Goal: Task Accomplishment & Management: Complete application form

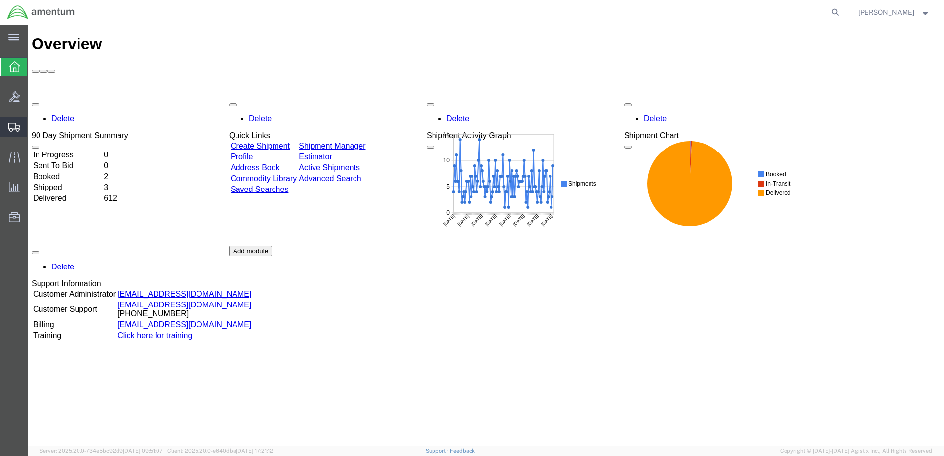
click at [0, 0] on span "Create Shipment" at bounding box center [0, 0] width 0 height 0
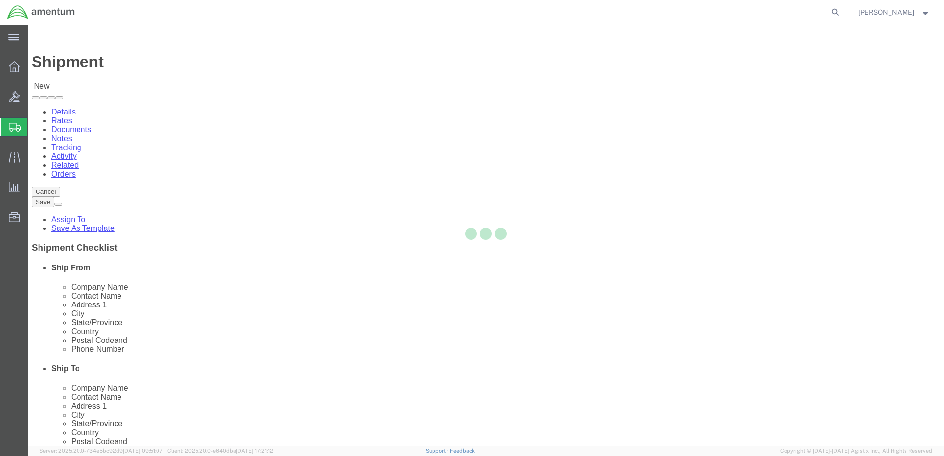
select select
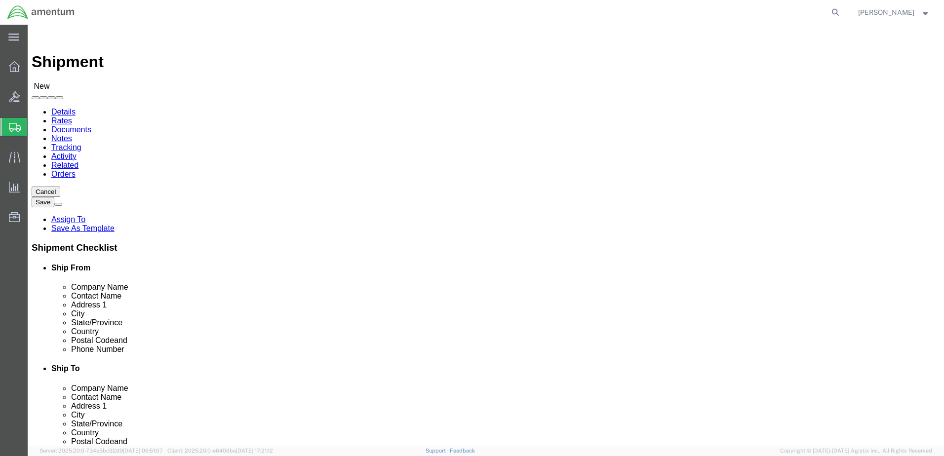
select select "MYPROFILE"
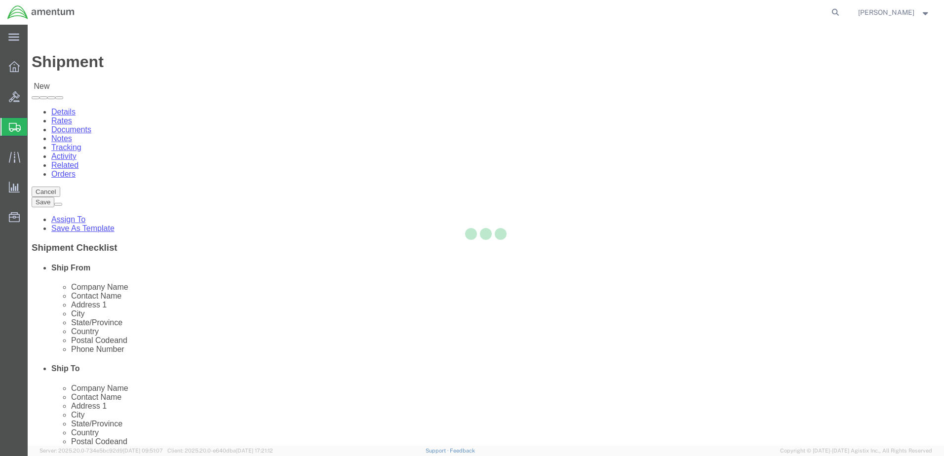
select select "CA"
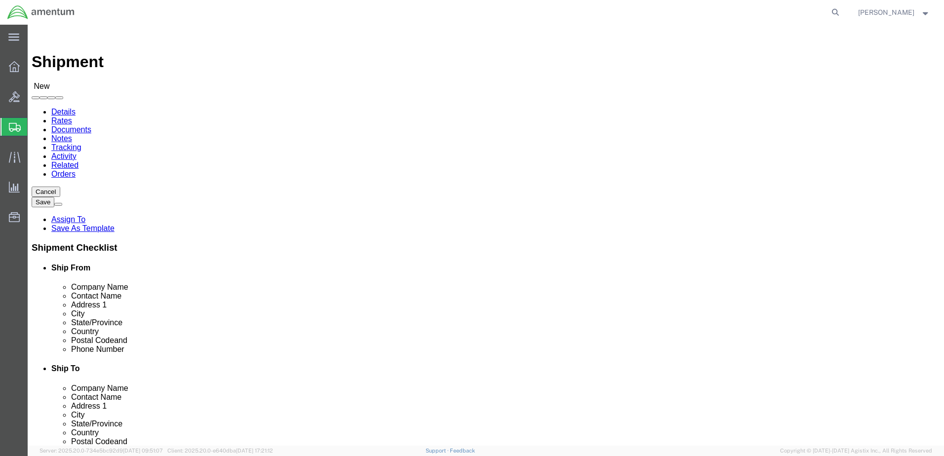
type input "wbe"
select select "49918"
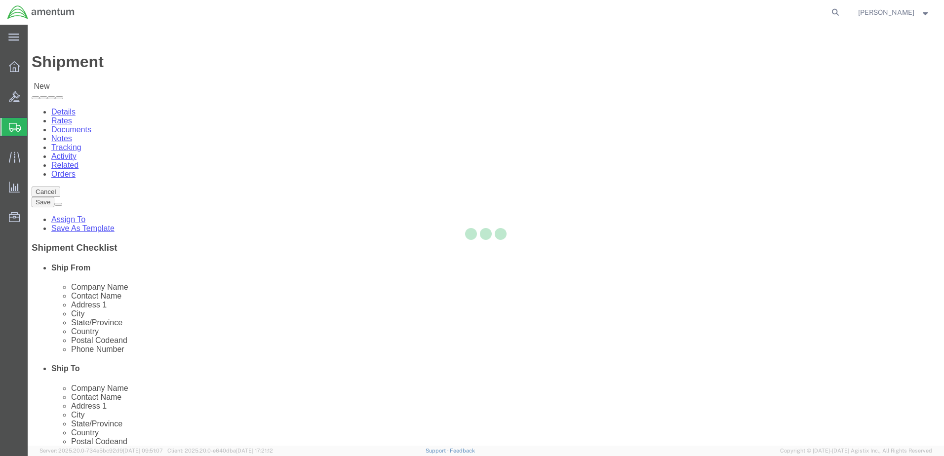
select select "WA"
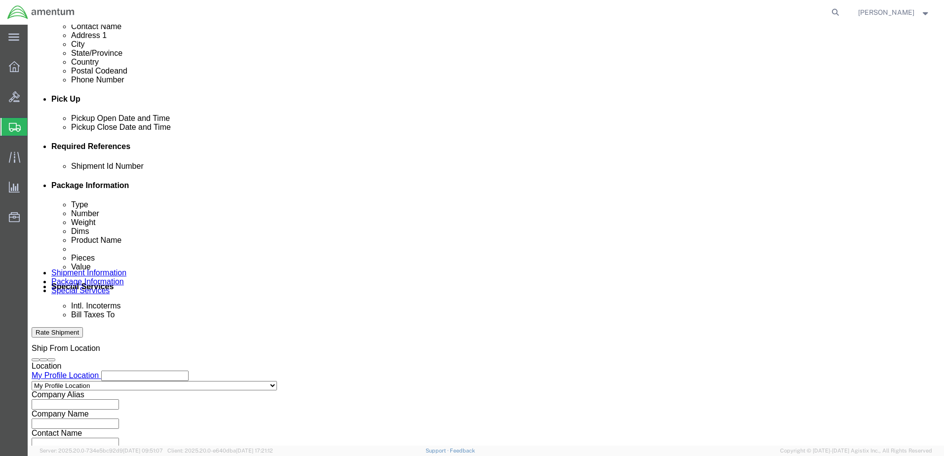
scroll to position [395, 0]
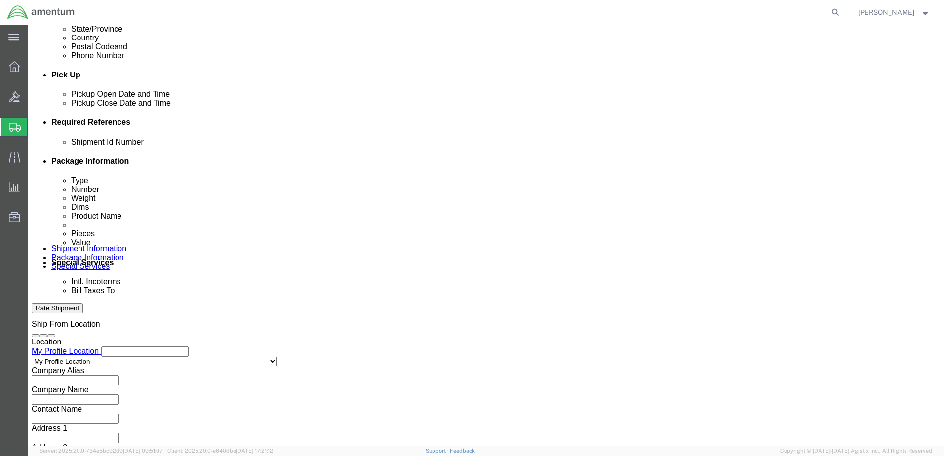
click button "Add reference"
click input "text"
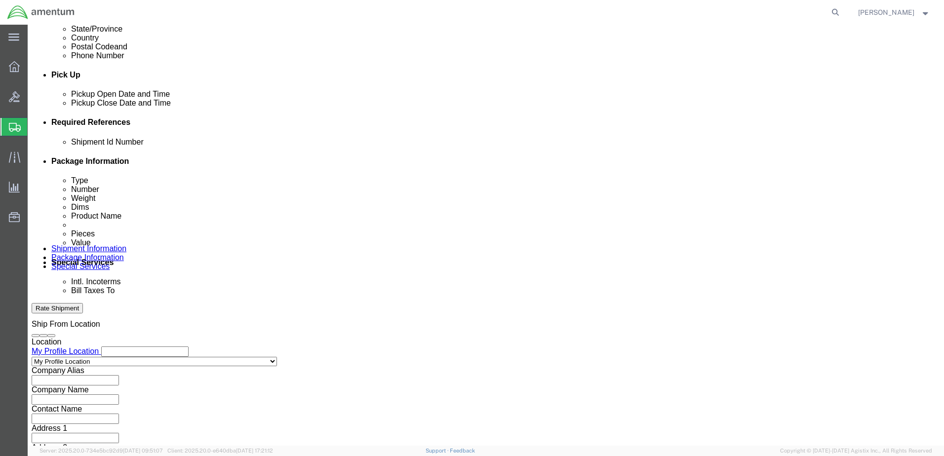
type input "527-011338"
click select "Select Account Type Activity ID Airline Appointment Number ASN Batch Request # …"
drag, startPoint x: 348, startPoint y: 212, endPoint x: 342, endPoint y: 208, distance: 7.4
click select "Select Account Type Activity ID Airline Appointment Number ASN Batch Request # …"
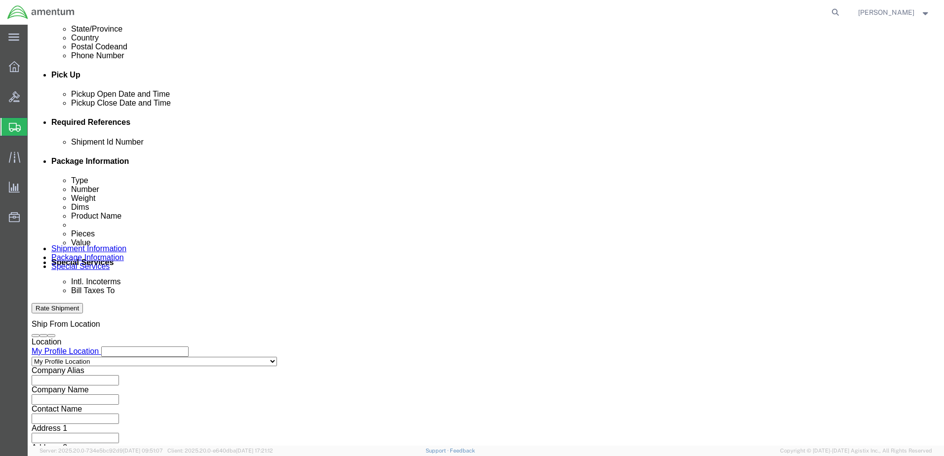
select select "DEPT"
click select "Select Account Type Activity ID Airline Appointment Number ASN Batch Request # …"
click input "text"
type input "CBP"
drag, startPoint x: 168, startPoint y: 212, endPoint x: 122, endPoint y: 215, distance: 46.0
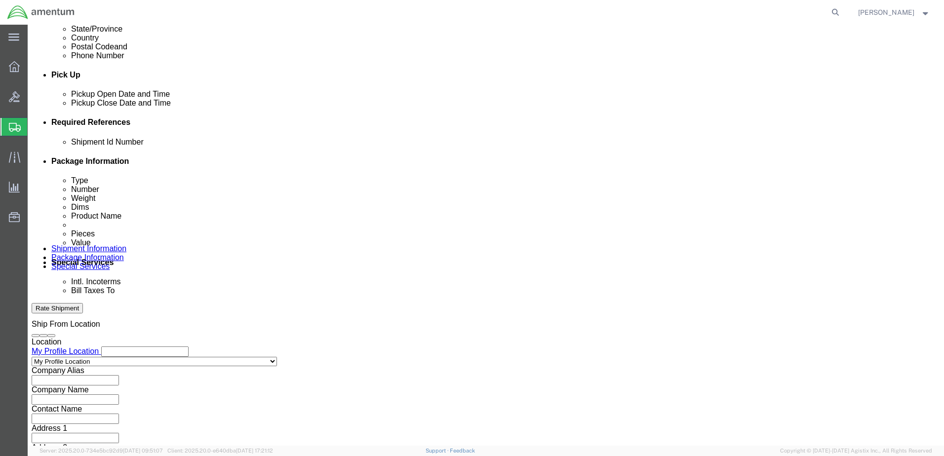
click div "Shipment Id Number 527-011338"
click input "text"
paste input "527-011338"
type input "527-011338"
click select "Select Account Type Activity ID Airline Appointment Number ASN Batch Request # …"
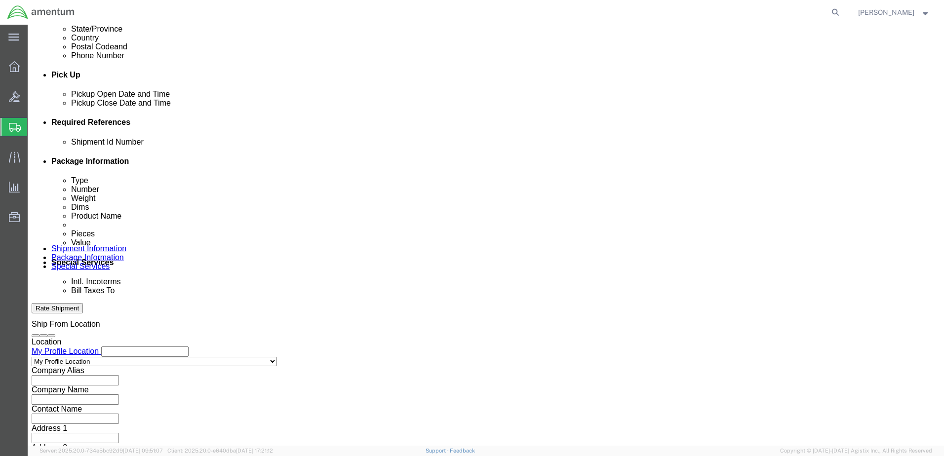
select select "CUSTREF"
click select "Select Account Type Activity ID Airline Appointment Number ASN Batch Request # …"
select select "PROJNUM"
click select "Select Account Type Activity ID Airline Appointment Number ASN Batch Request # …"
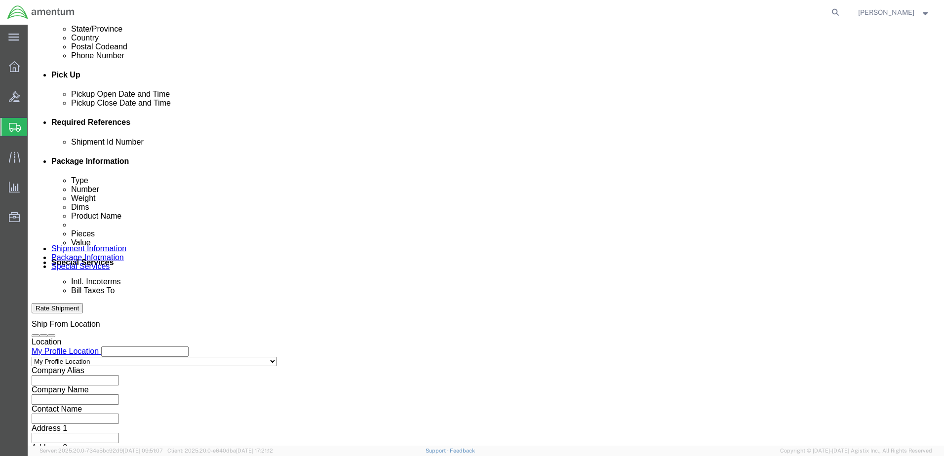
click input "text"
paste input "AME-2026-IP01-FO013-2219-NAMC-Z000"
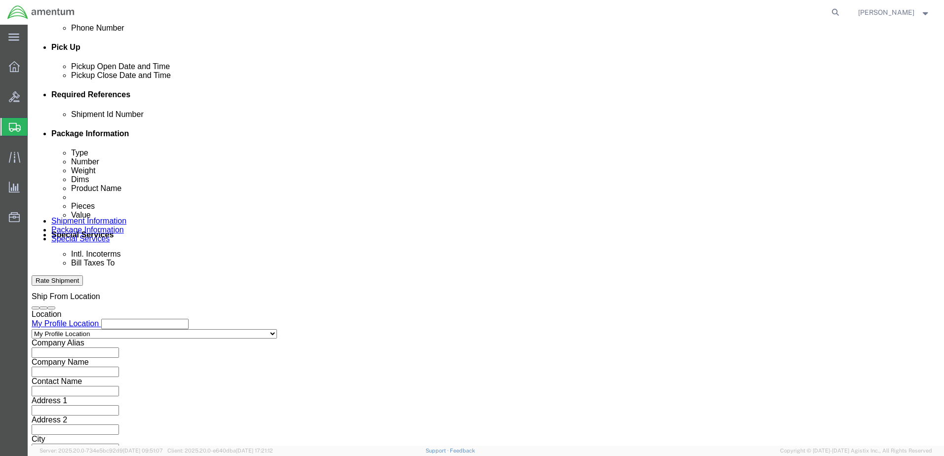
scroll to position [445, 0]
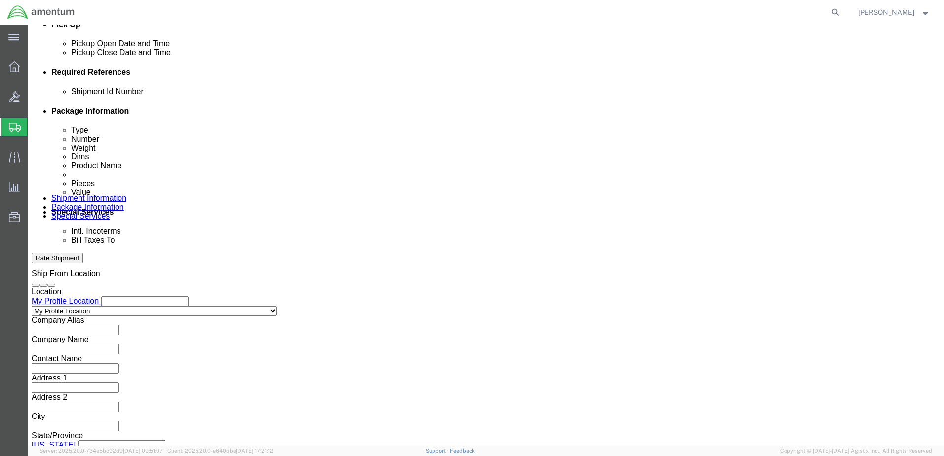
type input "AME-2026-IP01-FO013-2219-NAMC-Z000"
click button "Continue"
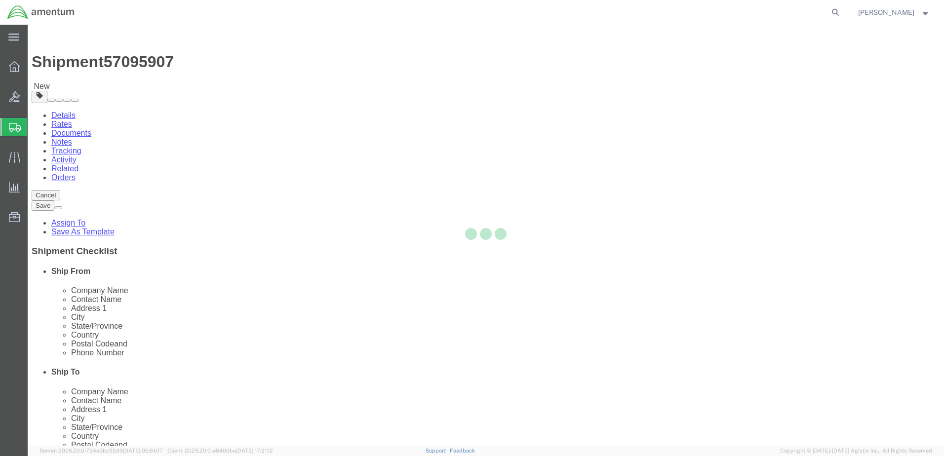
select select "CBOX"
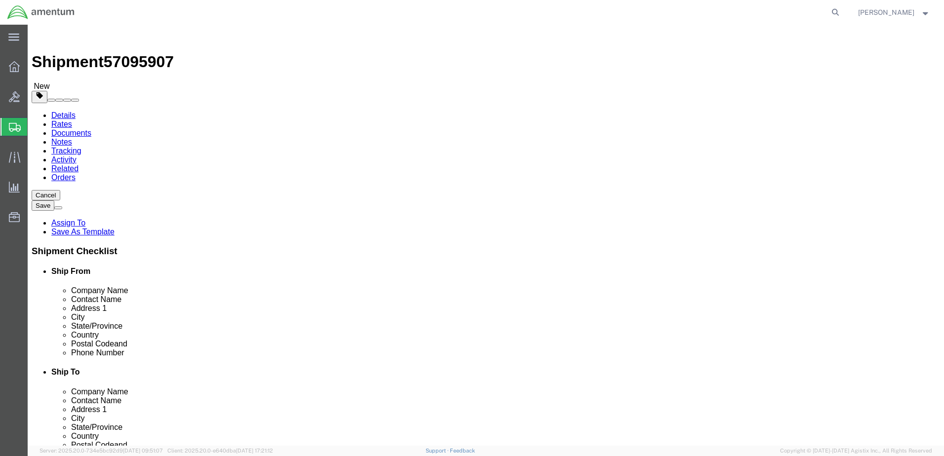
click input "text"
type input "11"
type input "12"
type input "1.5"
drag, startPoint x: 147, startPoint y: 227, endPoint x: 129, endPoint y: 229, distance: 17.4
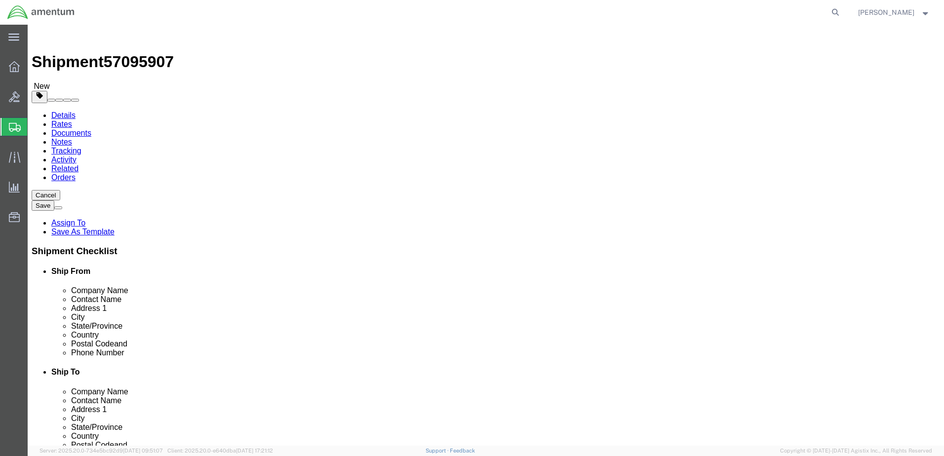
click div "0.00 Select kgs lbs"
type input "1.0"
click ul
click link "Add Content"
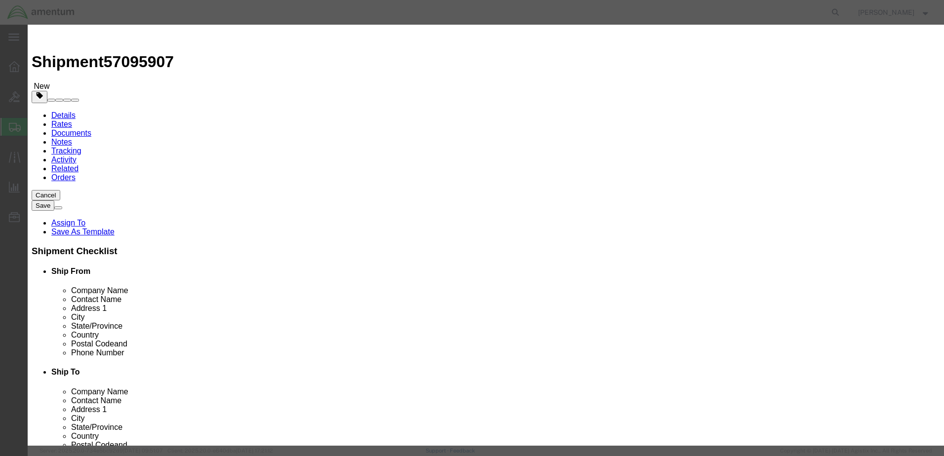
click input "text"
drag, startPoint x: 295, startPoint y: 95, endPoint x: 273, endPoint y: 93, distance: 22.3
click div "Product Name Washers Washers Name: ADJUSTMENT WASHERS Sku: 350A27105700 Model: …"
type input "Washers"
click div "Commodity library"
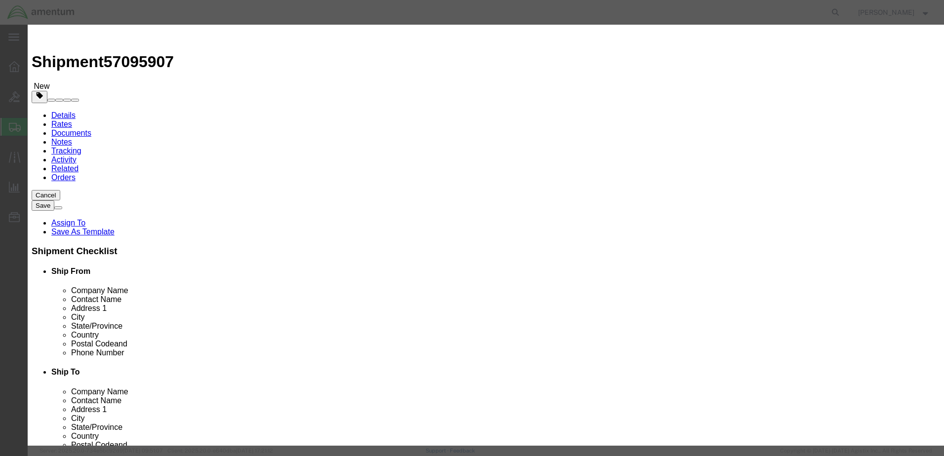
drag, startPoint x: 303, startPoint y: 95, endPoint x: 272, endPoint y: 92, distance: 31.7
click div "Pieces 0 Select Bag Barrels 100Board Feet Bottle Box Blister Pack Carats Can Ca…"
type input "12"
click input "text"
type input "12.00"
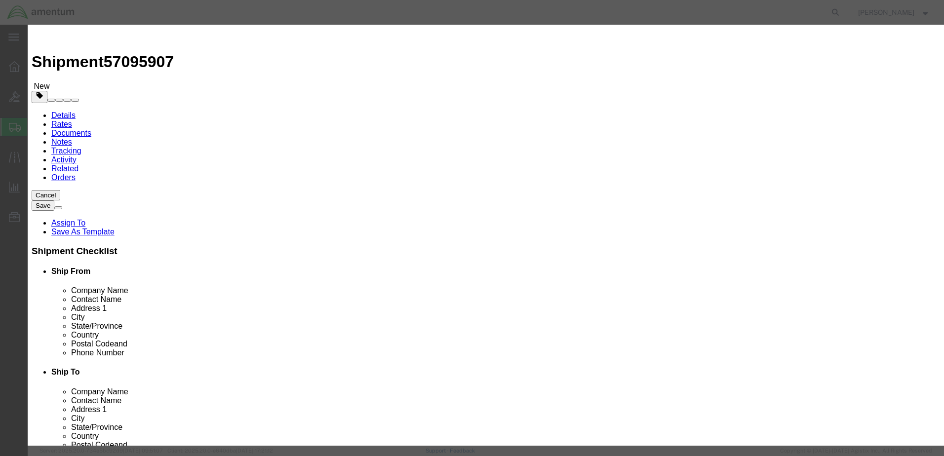
click button "Save & Close"
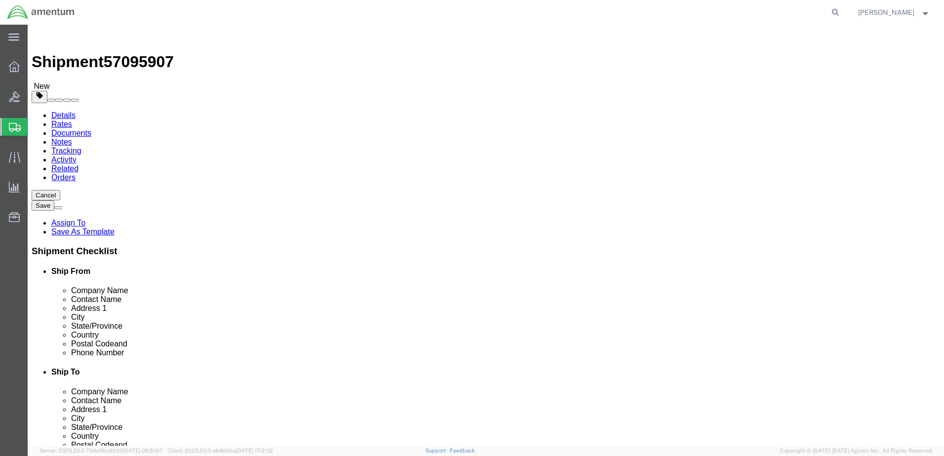
click button "Rate Shipment"
